Goal: Task Accomplishment & Management: Manage account settings

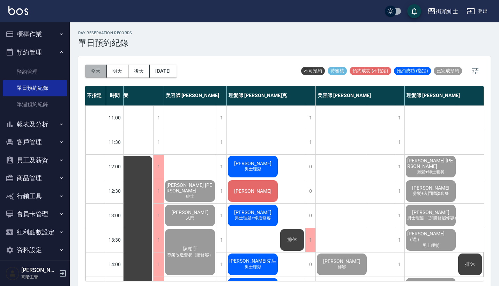
click at [99, 68] on button "今天" at bounding box center [96, 71] width 22 height 13
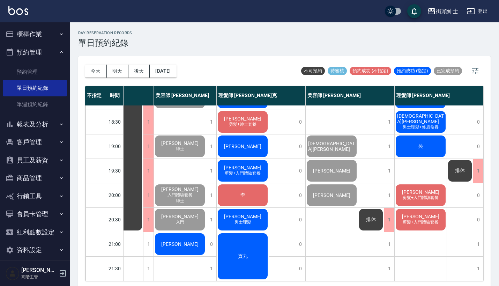
scroll to position [364, 36]
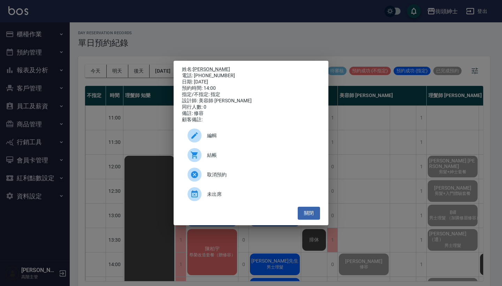
click at [317, 12] on div "姓名: 王怡仁 電話: 0968108618 日期: 2025/09/25 預約時間: 14:00 指定/不指定: 指定 設計師: 美容師 小戴 同行人數: …" at bounding box center [251, 143] width 502 height 286
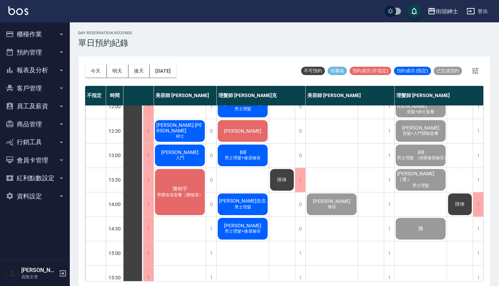
scroll to position [0, 32]
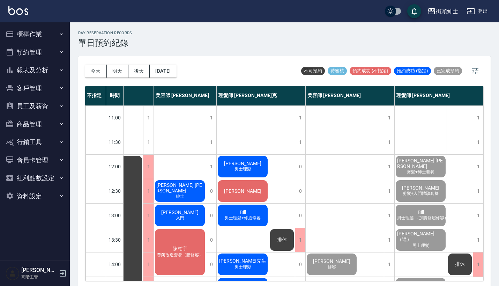
click at [47, 76] on button "報表及分析" at bounding box center [35, 70] width 64 height 18
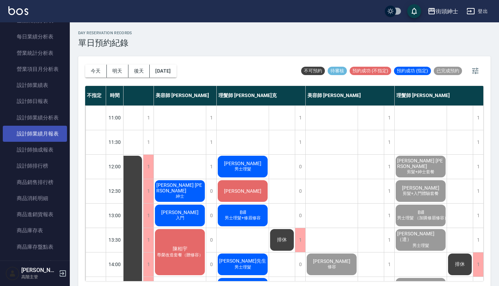
scroll to position [231, 0]
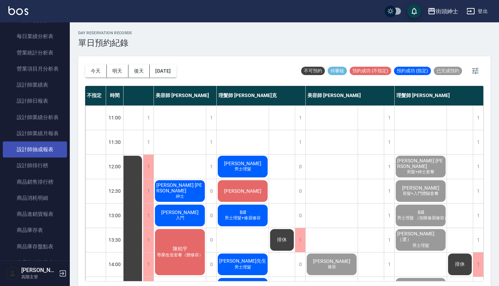
click at [43, 148] on link "設計師抽成報表" at bounding box center [35, 149] width 64 height 16
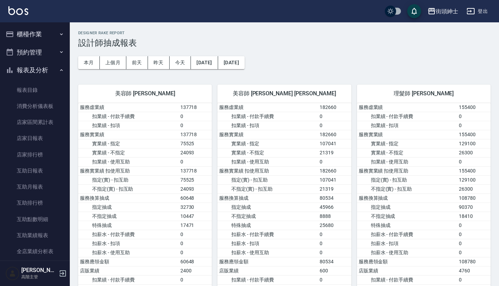
click at [43, 51] on button "預約管理" at bounding box center [35, 52] width 64 height 18
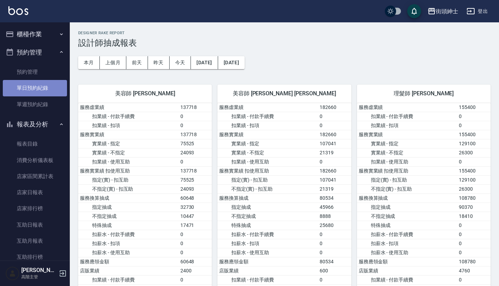
click at [45, 88] on link "單日預約紀錄" at bounding box center [35, 88] width 64 height 16
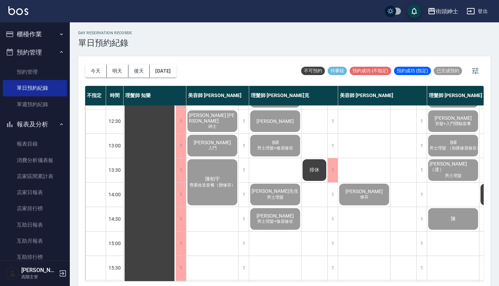
click at [39, 50] on button "預約管理" at bounding box center [35, 52] width 64 height 18
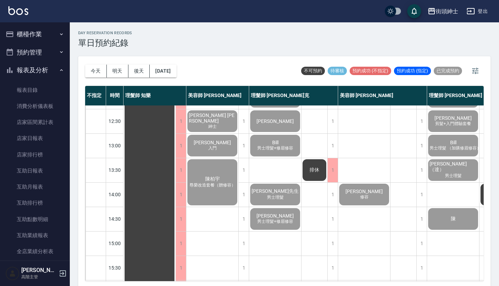
click at [39, 50] on button "預約管理" at bounding box center [35, 52] width 64 height 18
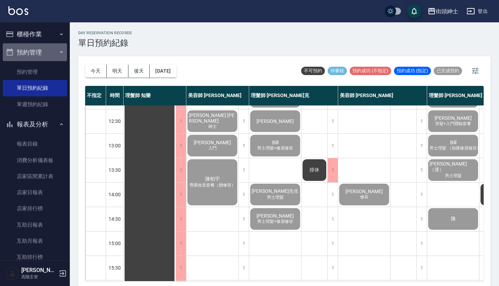
click at [39, 50] on button "預約管理" at bounding box center [35, 52] width 64 height 18
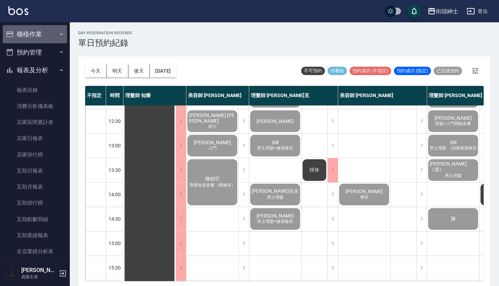
click at [49, 26] on button "櫃檯作業" at bounding box center [35, 34] width 64 height 18
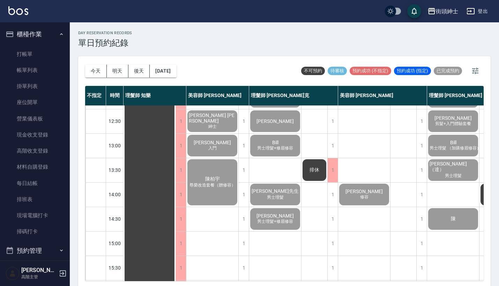
click at [49, 26] on button "櫃檯作業" at bounding box center [35, 34] width 64 height 18
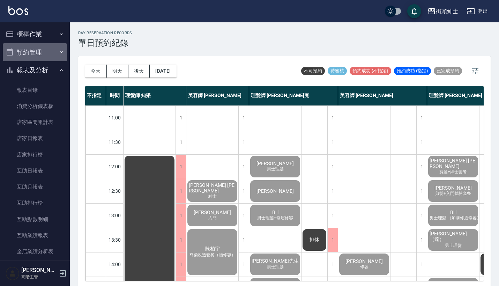
click at [37, 48] on button "預約管理" at bounding box center [35, 52] width 64 height 18
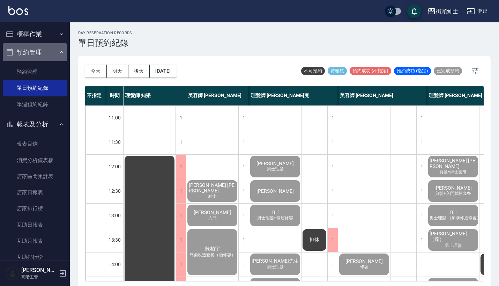
click at [37, 48] on button "預約管理" at bounding box center [35, 52] width 64 height 18
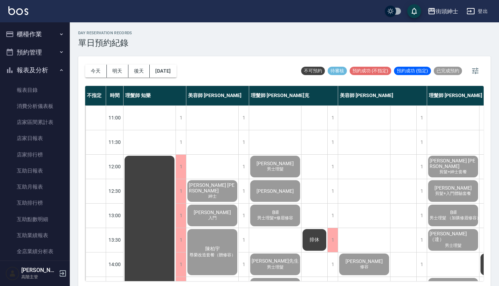
click at [43, 26] on button "櫃檯作業" at bounding box center [35, 34] width 64 height 18
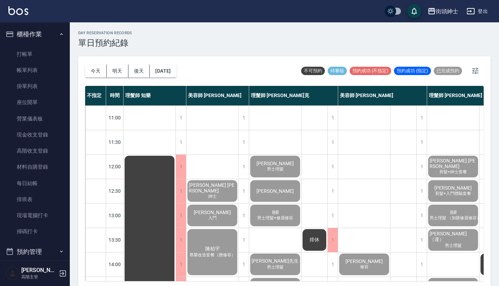
click at [44, 26] on button "櫃檯作業" at bounding box center [35, 34] width 64 height 18
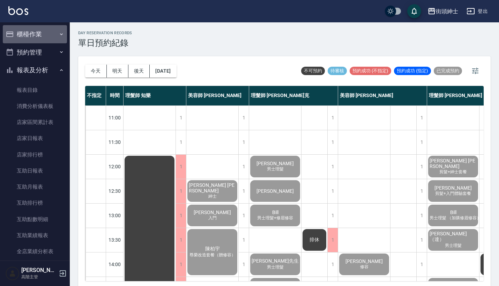
click at [44, 25] on button "櫃檯作業" at bounding box center [35, 34] width 64 height 18
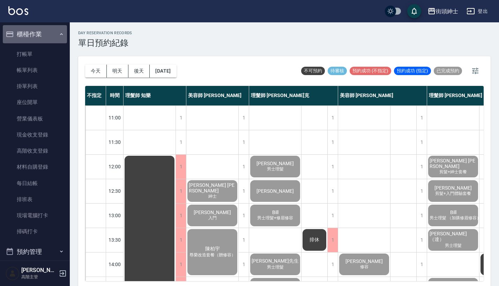
click at [44, 25] on button "櫃檯作業" at bounding box center [35, 34] width 64 height 18
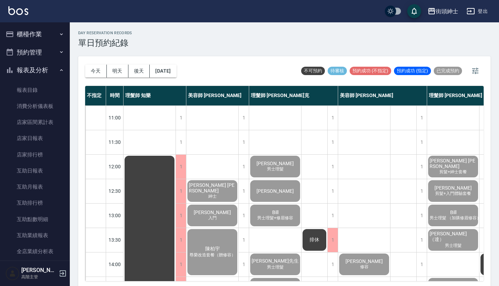
click at [51, 53] on button "預約管理" at bounding box center [35, 52] width 64 height 18
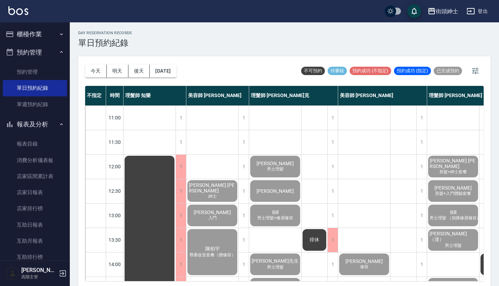
click at [51, 53] on button "預約管理" at bounding box center [35, 52] width 64 height 18
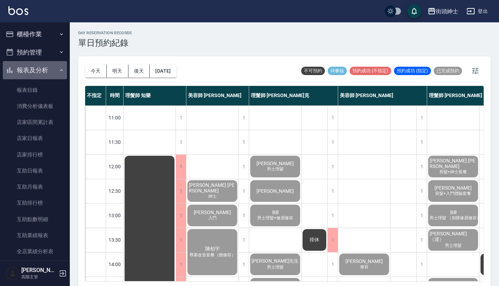
click at [53, 68] on button "報表及分析" at bounding box center [35, 70] width 64 height 18
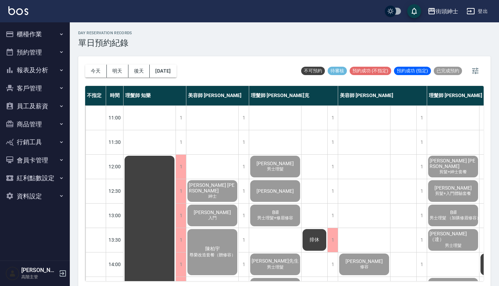
click at [53, 68] on button "報表及分析" at bounding box center [35, 70] width 64 height 18
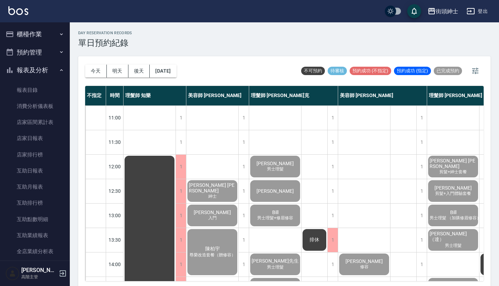
click at [53, 68] on button "報表及分析" at bounding box center [35, 70] width 64 height 18
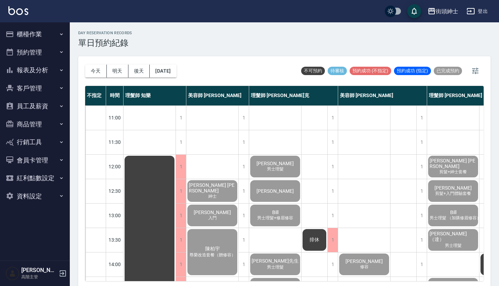
click at [50, 45] on button "預約管理" at bounding box center [35, 52] width 64 height 18
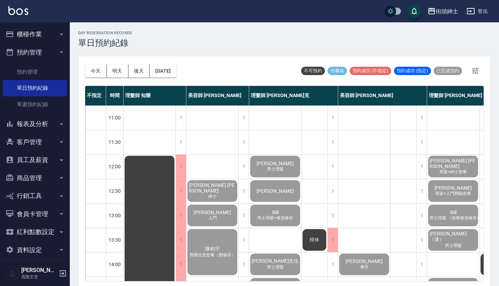
click at [50, 45] on button "預約管理" at bounding box center [35, 52] width 64 height 18
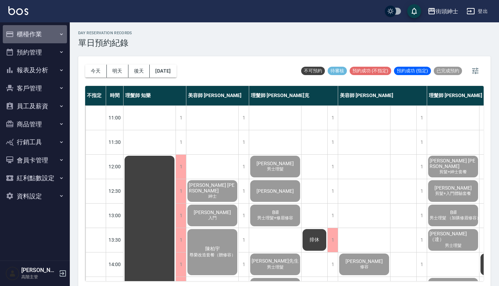
click at [50, 32] on button "櫃檯作業" at bounding box center [35, 34] width 64 height 18
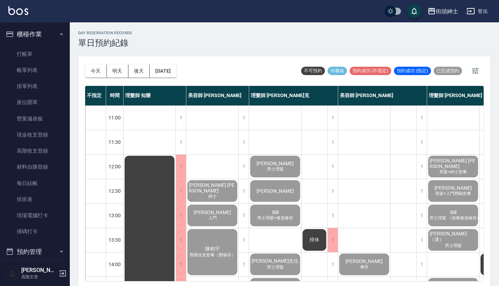
click at [50, 32] on button "櫃檯作業" at bounding box center [35, 34] width 64 height 18
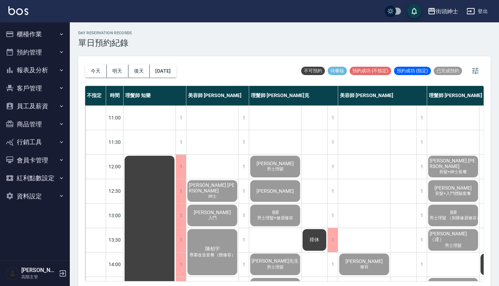
click at [54, 56] on button "預約管理" at bounding box center [35, 52] width 64 height 18
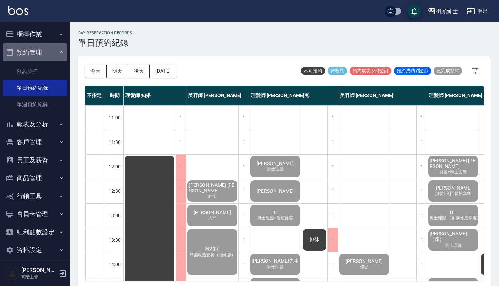
click at [51, 54] on button "預約管理" at bounding box center [35, 52] width 64 height 18
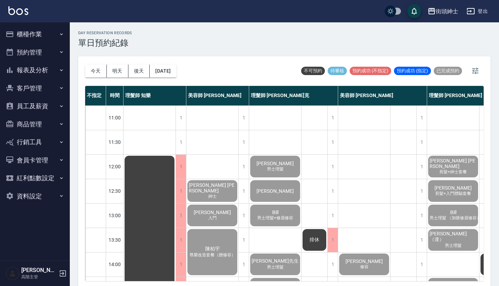
click at [47, 34] on button "櫃檯作業" at bounding box center [35, 34] width 64 height 18
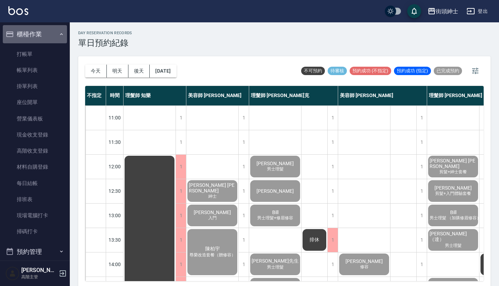
click at [47, 34] on button "櫃檯作業" at bounding box center [35, 34] width 64 height 18
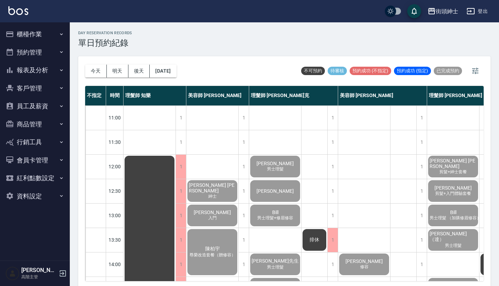
click at [53, 69] on button "報表及分析" at bounding box center [35, 70] width 64 height 18
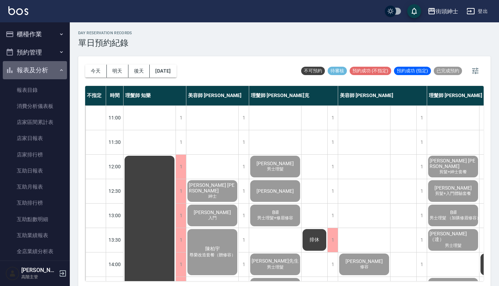
click at [53, 69] on button "報表及分析" at bounding box center [35, 70] width 64 height 18
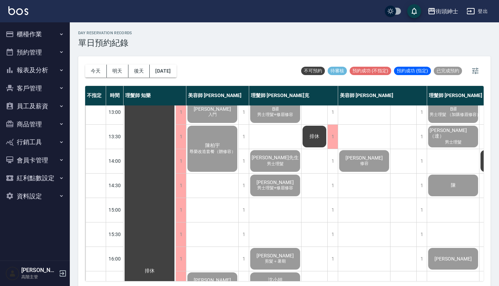
scroll to position [106, 0]
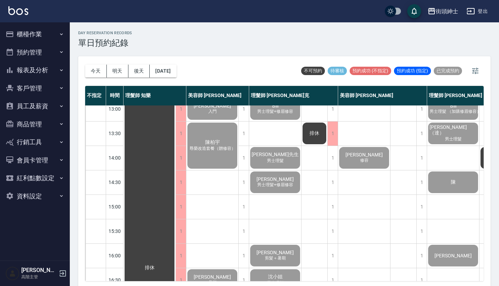
click at [52, 69] on button "報表及分析" at bounding box center [35, 70] width 64 height 18
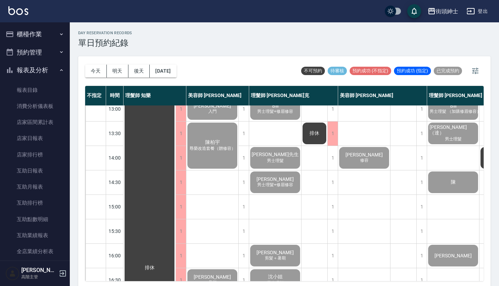
click at [41, 40] on button "櫃檯作業" at bounding box center [35, 34] width 64 height 18
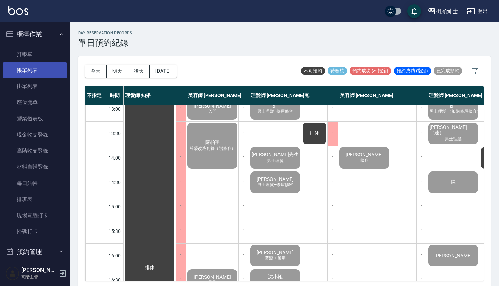
click at [52, 66] on link "帳單列表" at bounding box center [35, 70] width 64 height 16
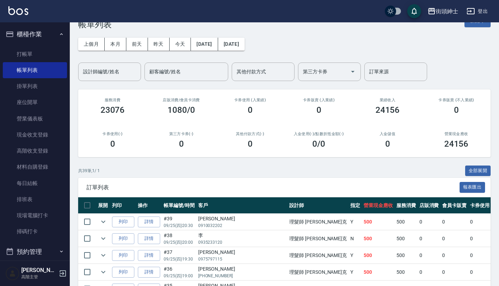
scroll to position [19, 0]
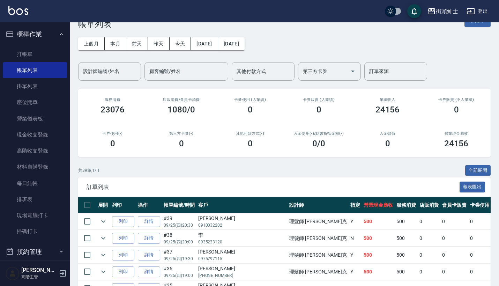
click at [47, 32] on button "櫃檯作業" at bounding box center [35, 34] width 64 height 18
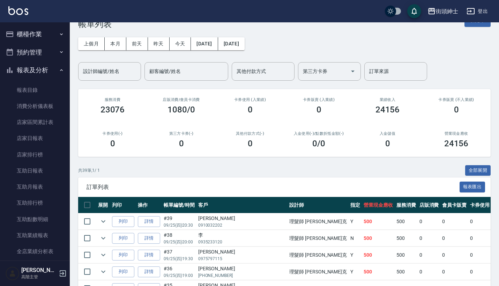
click at [46, 50] on button "預約管理" at bounding box center [35, 52] width 64 height 18
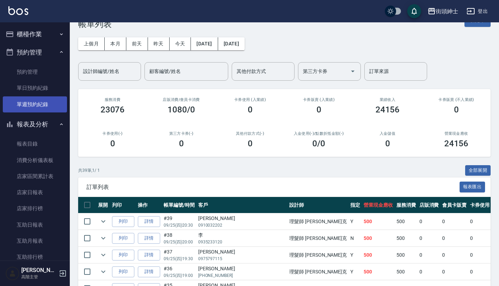
click at [49, 96] on ul "預約管理 單日預約紀錄 單週預約紀錄" at bounding box center [35, 88] width 64 height 54
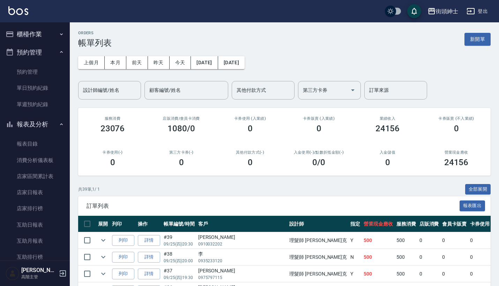
scroll to position [0, 0]
click at [39, 90] on link "單日預約紀錄" at bounding box center [35, 88] width 64 height 16
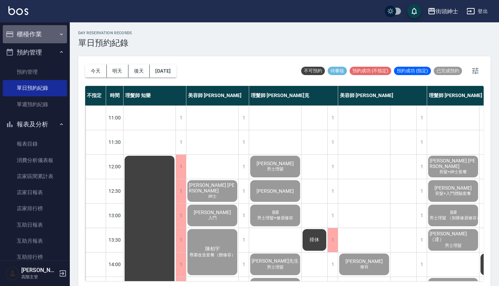
click at [36, 33] on button "櫃檯作業" at bounding box center [35, 34] width 64 height 18
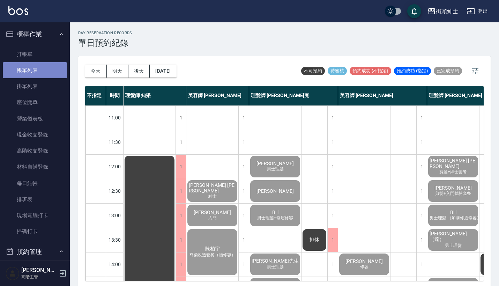
click at [40, 67] on link "帳單列表" at bounding box center [35, 70] width 64 height 16
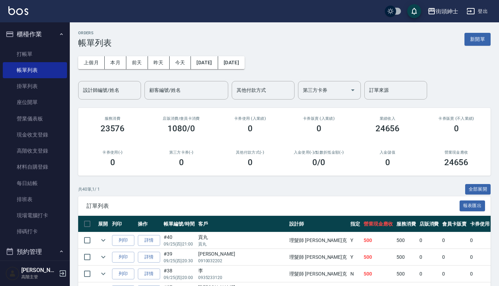
click at [54, 32] on button "櫃檯作業" at bounding box center [35, 34] width 64 height 18
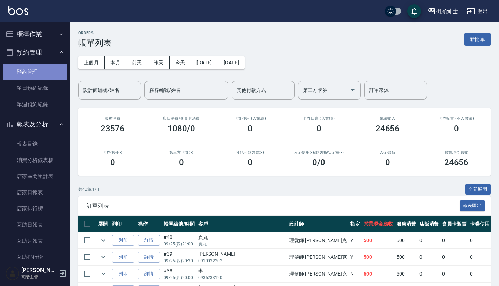
click at [45, 76] on link "預約管理" at bounding box center [35, 72] width 64 height 16
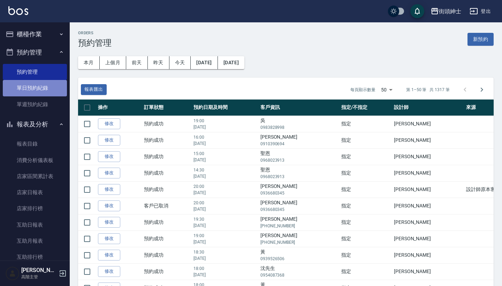
click at [47, 90] on link "單日預約紀錄" at bounding box center [35, 88] width 64 height 16
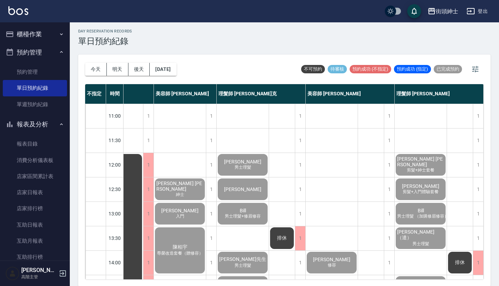
scroll to position [0, 35]
click at [217, 166] on div "易賢 男士理髮" at bounding box center [243, 165] width 52 height 24
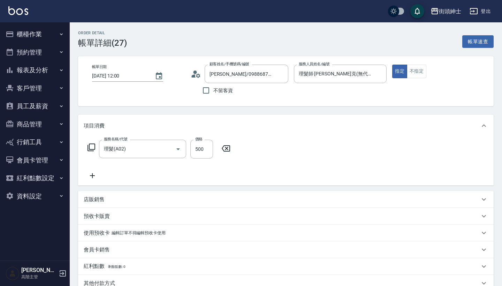
click at [46, 53] on button "預約管理" at bounding box center [35, 52] width 64 height 18
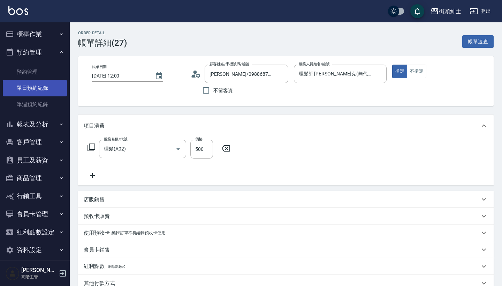
click at [51, 83] on link "單日預約紀錄" at bounding box center [35, 88] width 64 height 16
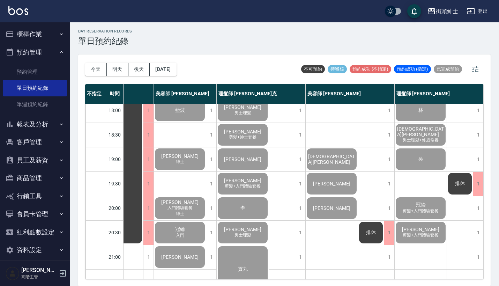
scroll to position [347, 35]
click at [418, 133] on span "林麒" at bounding box center [420, 131] width 50 height 11
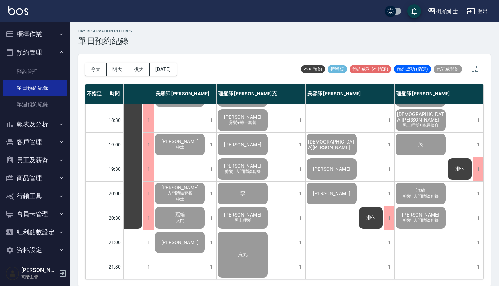
click at [327, 196] on div "王正堯" at bounding box center [331, 193] width 52 height 24
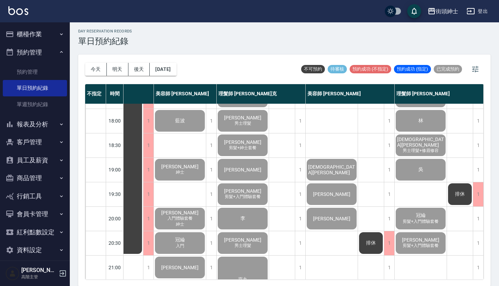
scroll to position [338, 36]
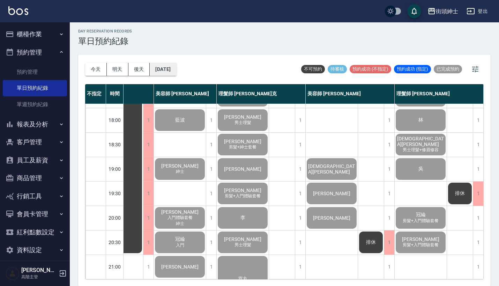
click at [169, 67] on button "2025/09/25" at bounding box center [163, 69] width 27 height 13
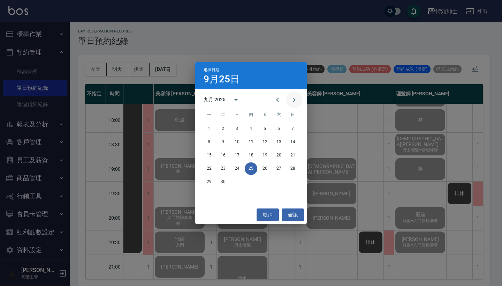
click at [293, 99] on icon "Next month" at bounding box center [294, 100] width 8 height 8
click at [220, 168] on button "21" at bounding box center [223, 168] width 13 height 13
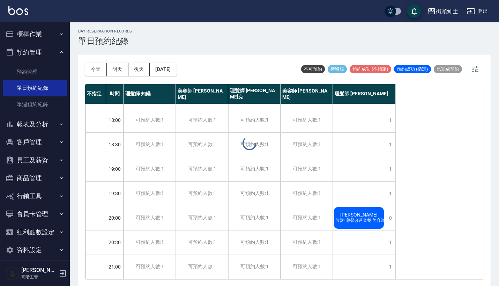
scroll to position [338, 0]
click at [371, 218] on span "剪髮+尊榮改造套餐 美容師Cherry" at bounding box center [375, 220] width 84 height 6
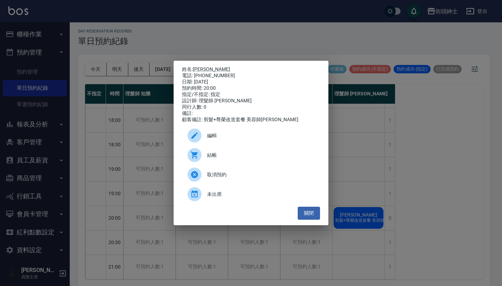
click at [292, 27] on div "姓名: Cliff Hsu 電話: 0936680345 日期: 2025/10/21 預約時間: 20:00 指定/不指定: 指定 設計師: 理髮師 eri…" at bounding box center [251, 143] width 502 height 286
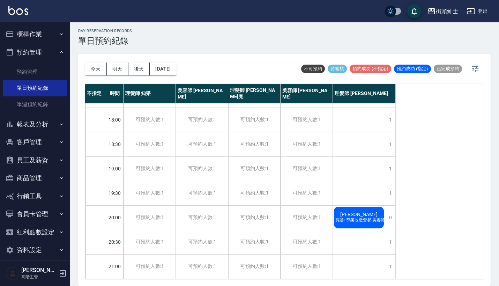
scroll to position [2, 0]
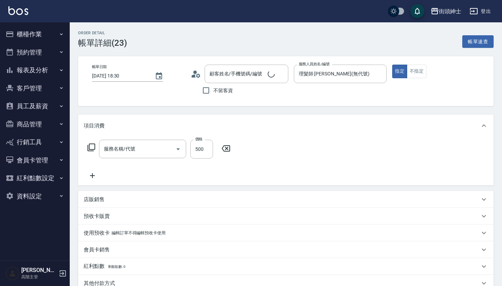
type input "理髮(A02)"
type input "[PERSON_NAME]/0978185979/null"
type input "[PERSON_NAME]/0975797115/null"
type input "入門體驗"
